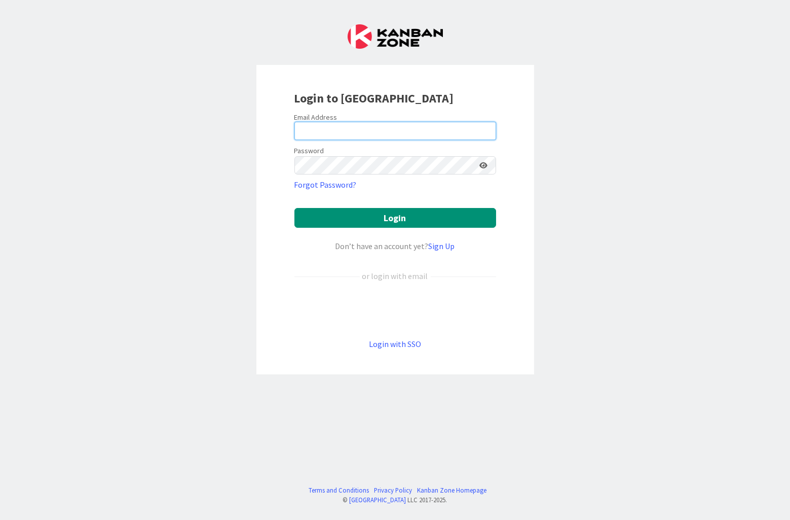
click at [461, 132] on input "email" at bounding box center [396, 131] width 202 height 18
type input "[EMAIL_ADDRESS][DOMAIN_NAME]"
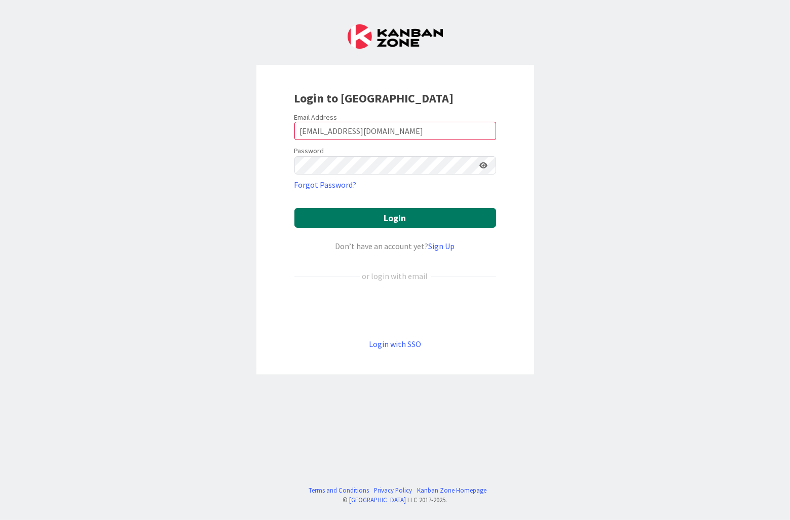
click at [452, 219] on button "Login" at bounding box center [396, 218] width 202 height 20
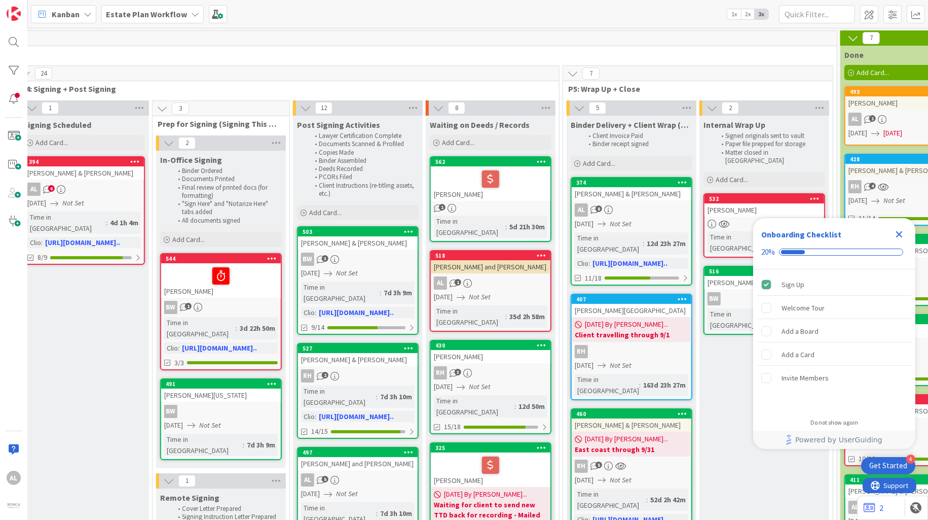
scroll to position [0, 1496]
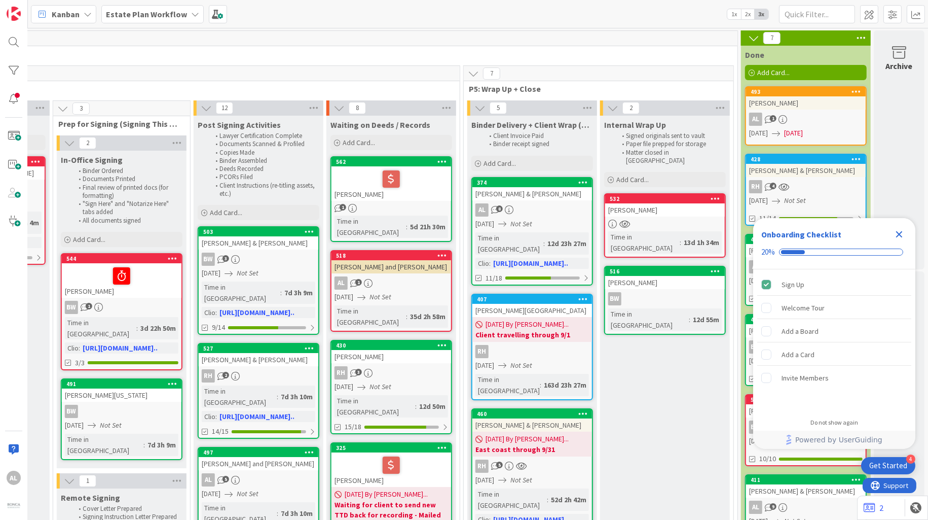
click at [790, 232] on icon "Close Checklist" at bounding box center [899, 234] width 7 height 7
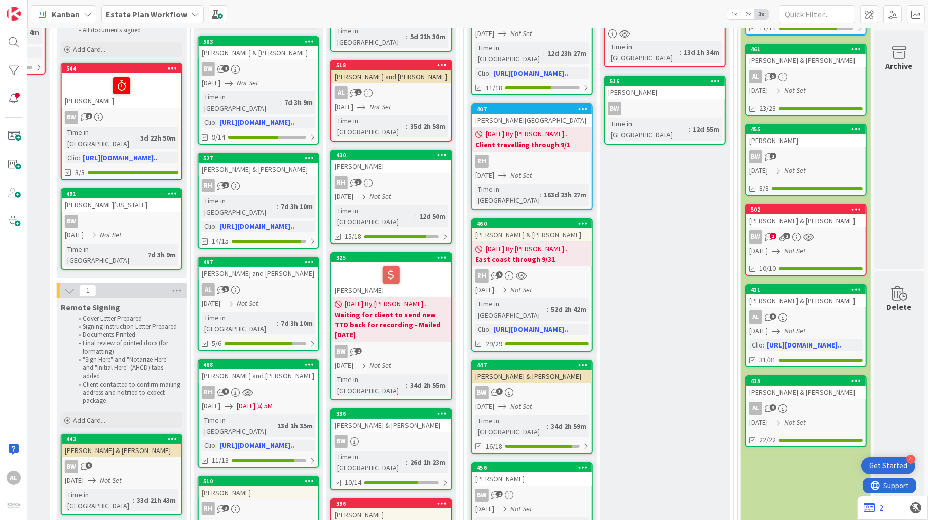
scroll to position [194, 1496]
